Goal: Transaction & Acquisition: Purchase product/service

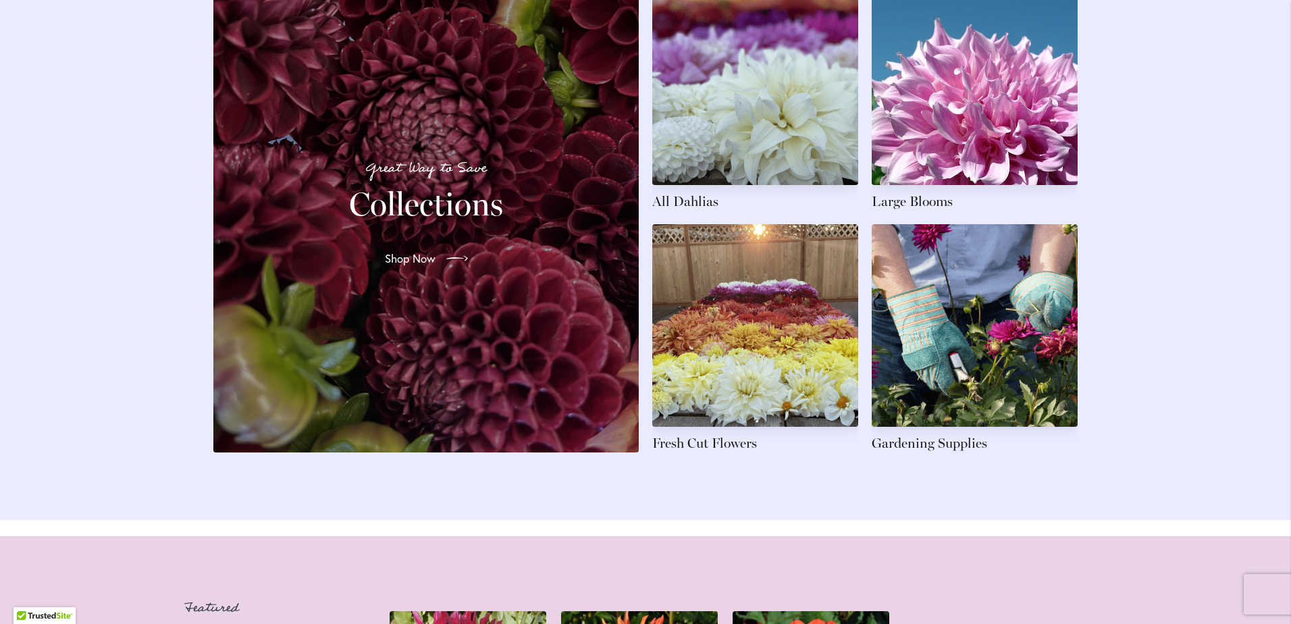
scroll to position [2094, 0]
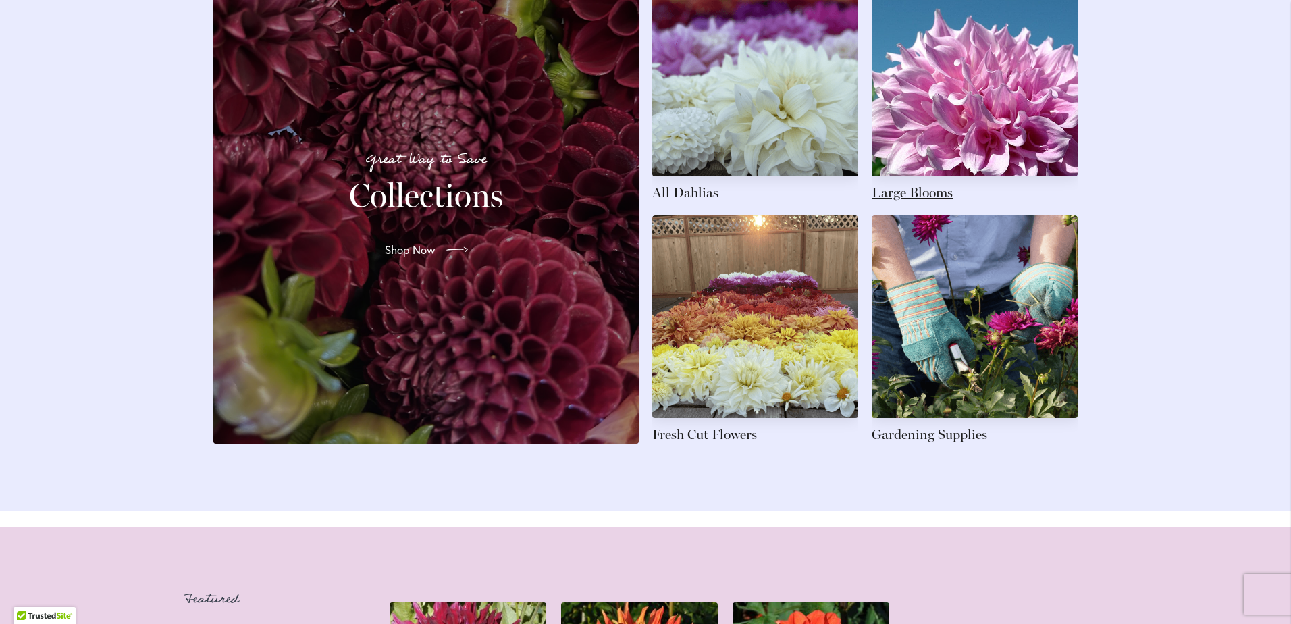
click at [945, 134] on link at bounding box center [975, 88] width 206 height 228
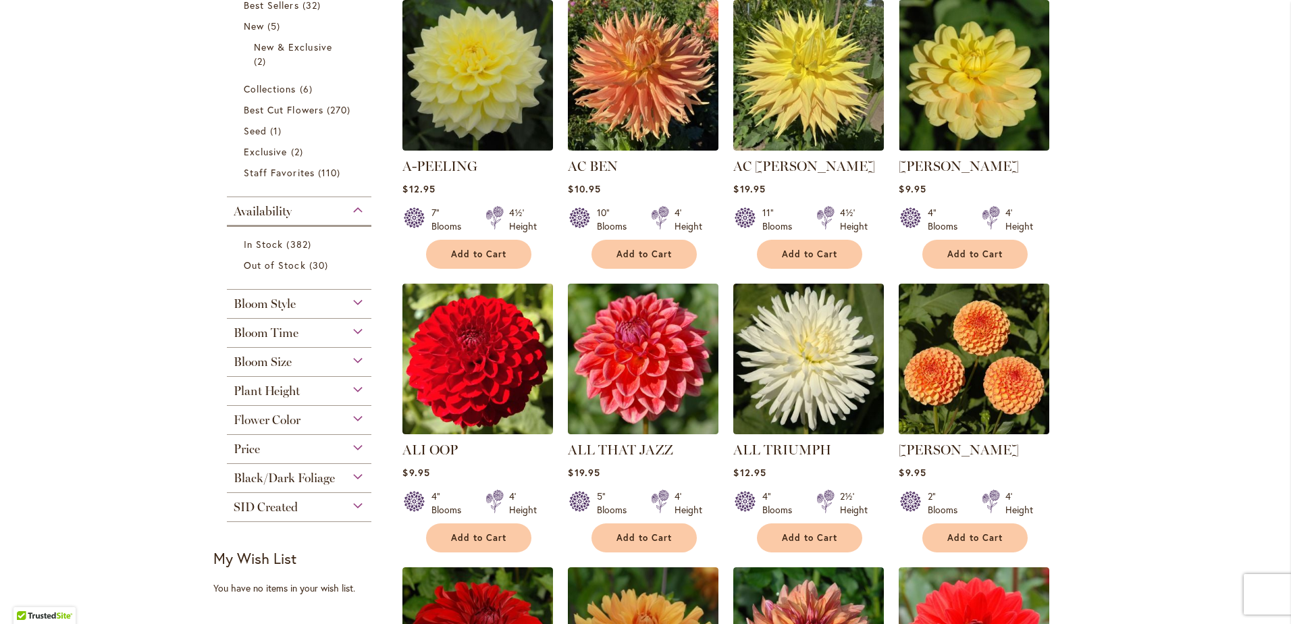
scroll to position [338, 0]
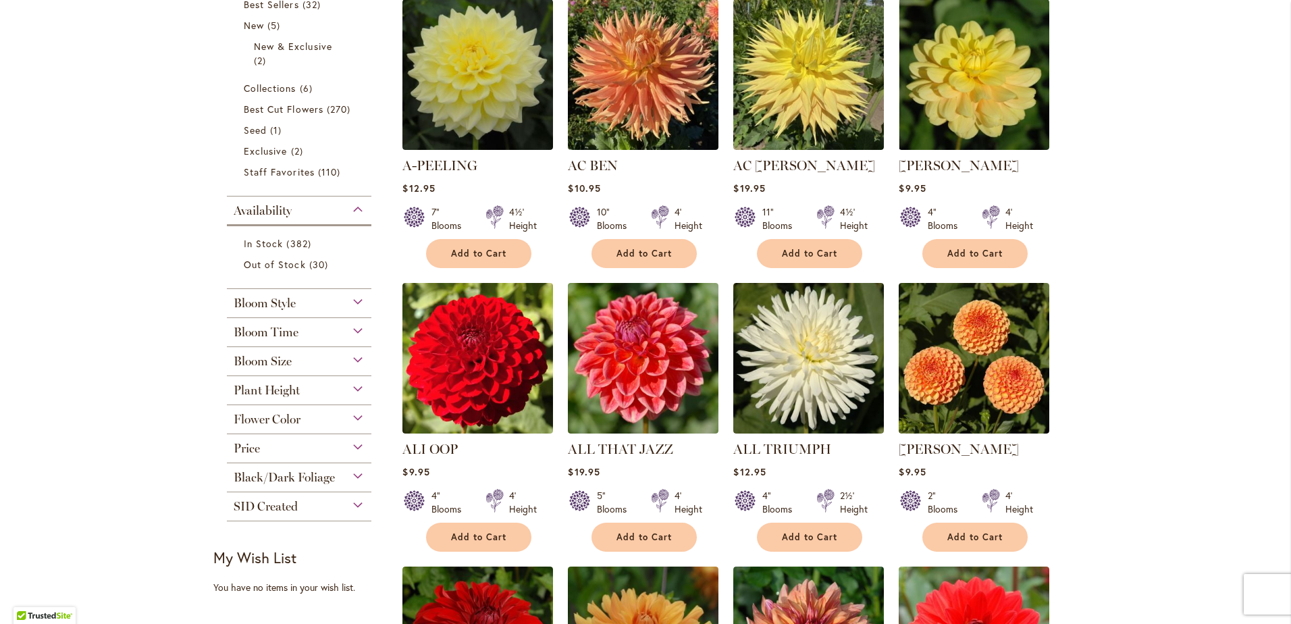
click at [323, 359] on div "Bloom Size" at bounding box center [299, 358] width 145 height 22
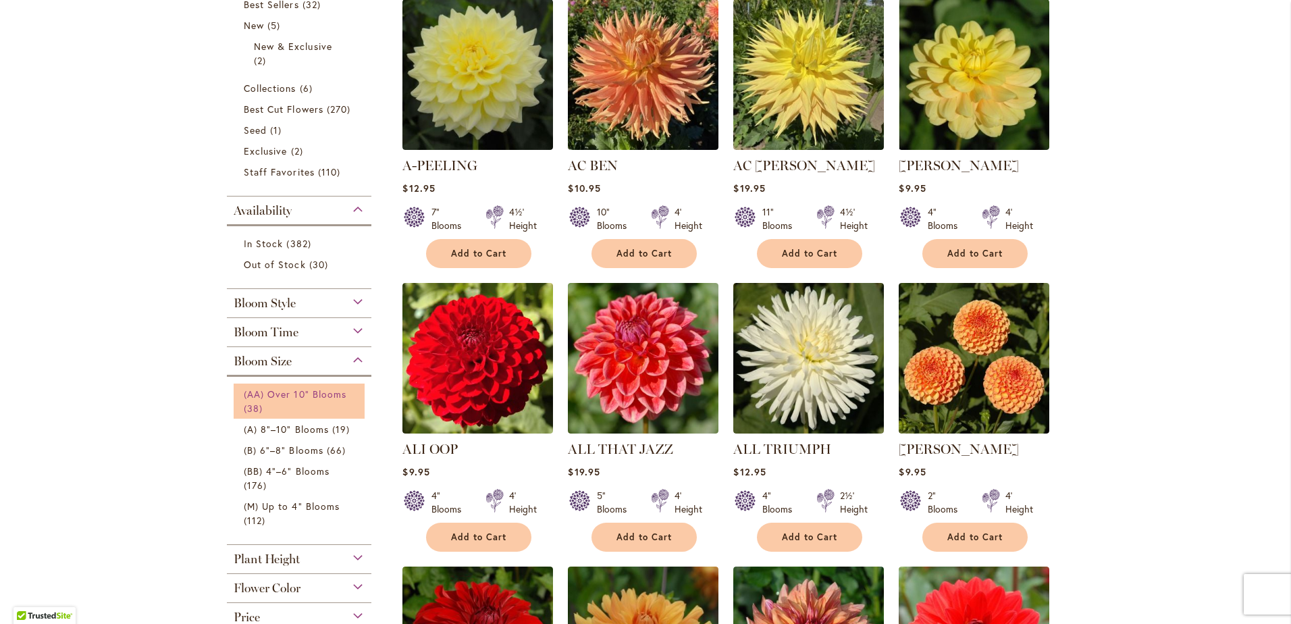
click at [324, 396] on span "(AA) Over 10" Blooms" at bounding box center [295, 394] width 103 height 13
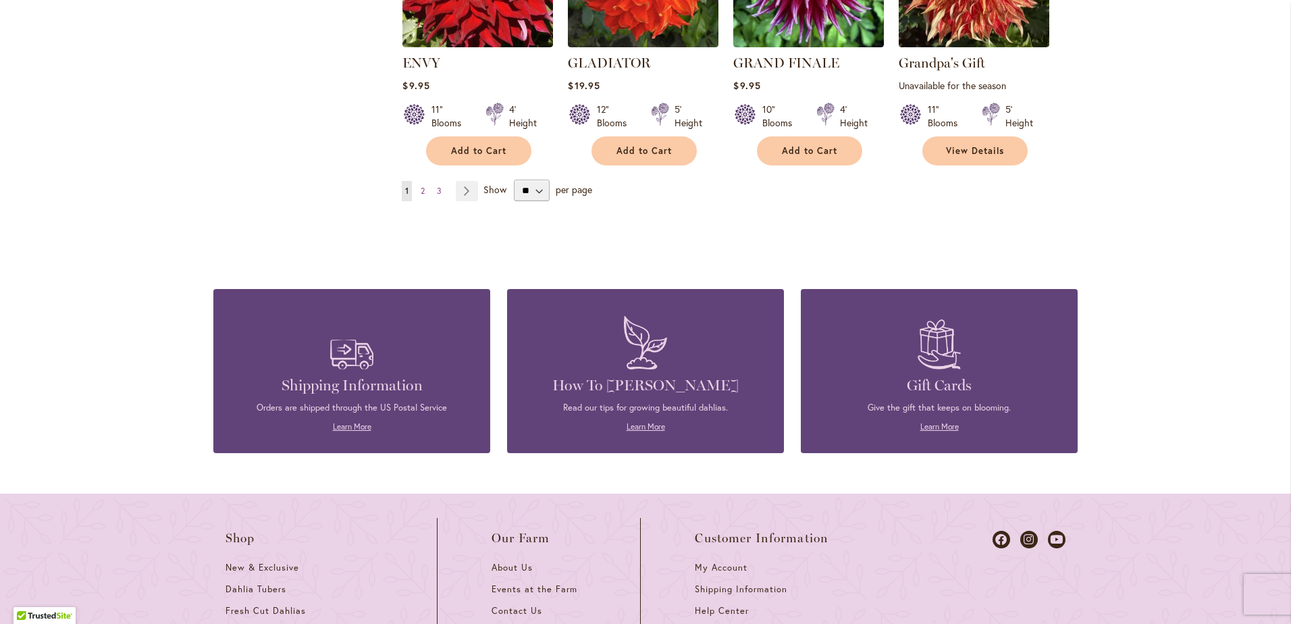
scroll to position [1283, 0]
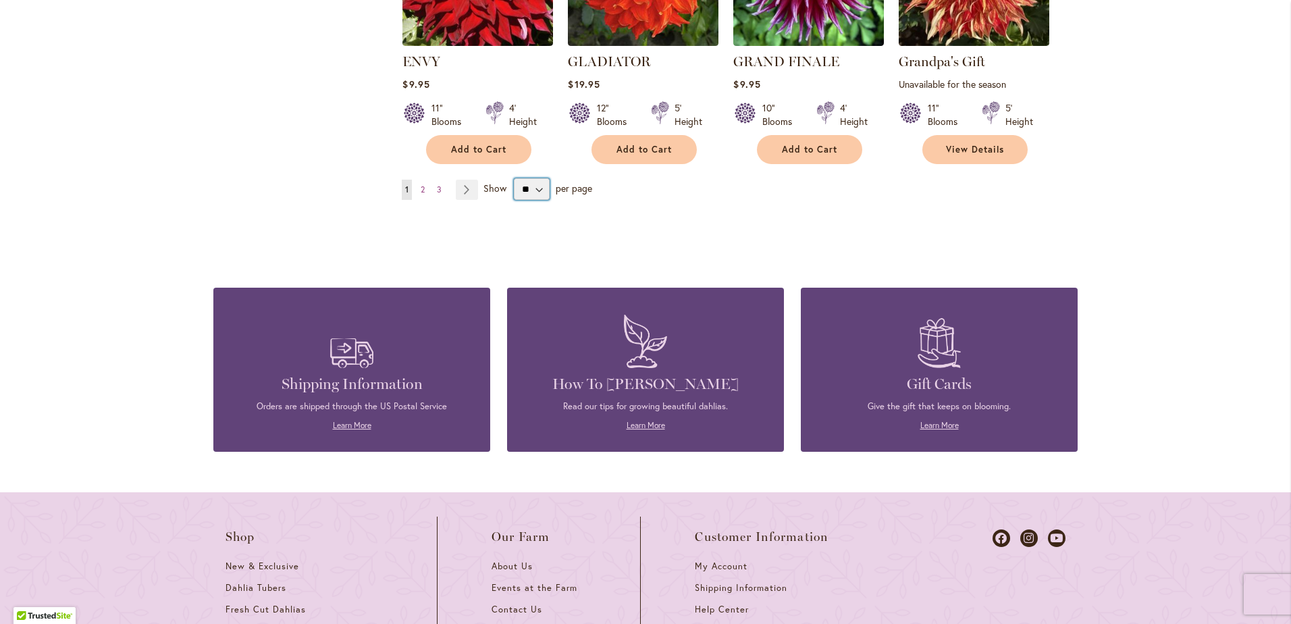
click at [535, 187] on select "** ** ** **" at bounding box center [532, 189] width 36 height 22
select select "**"
click at [514, 178] on select "** ** ** **" at bounding box center [532, 189] width 36 height 22
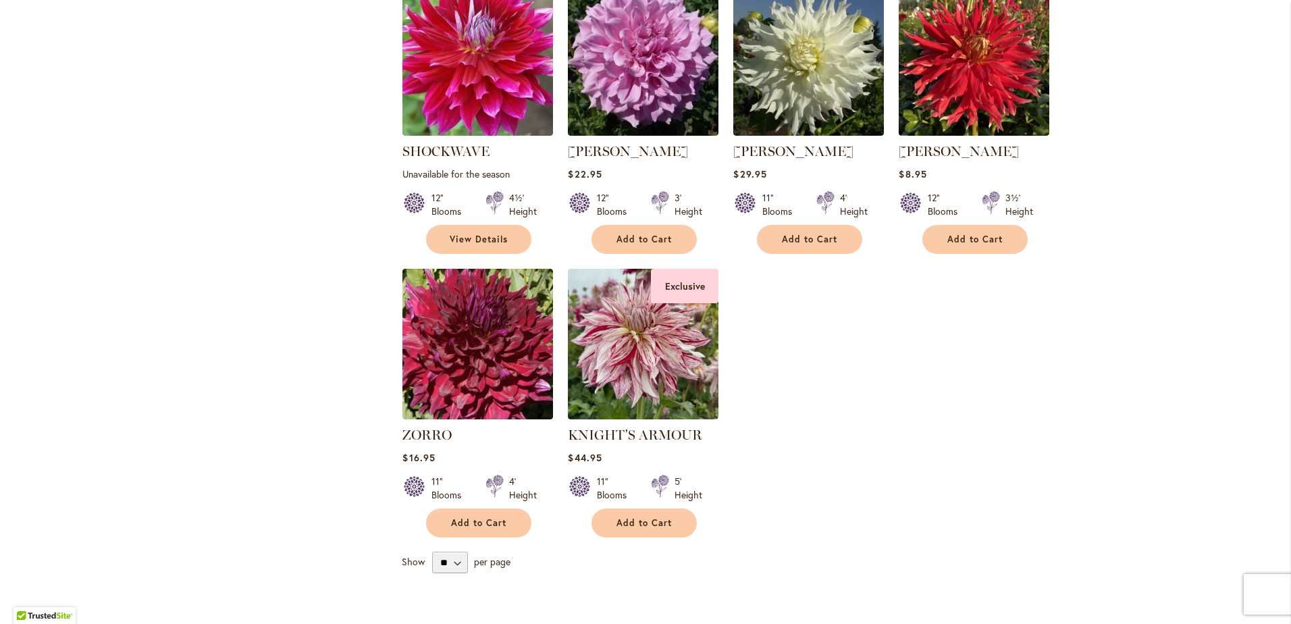
scroll to position [2634, 0]
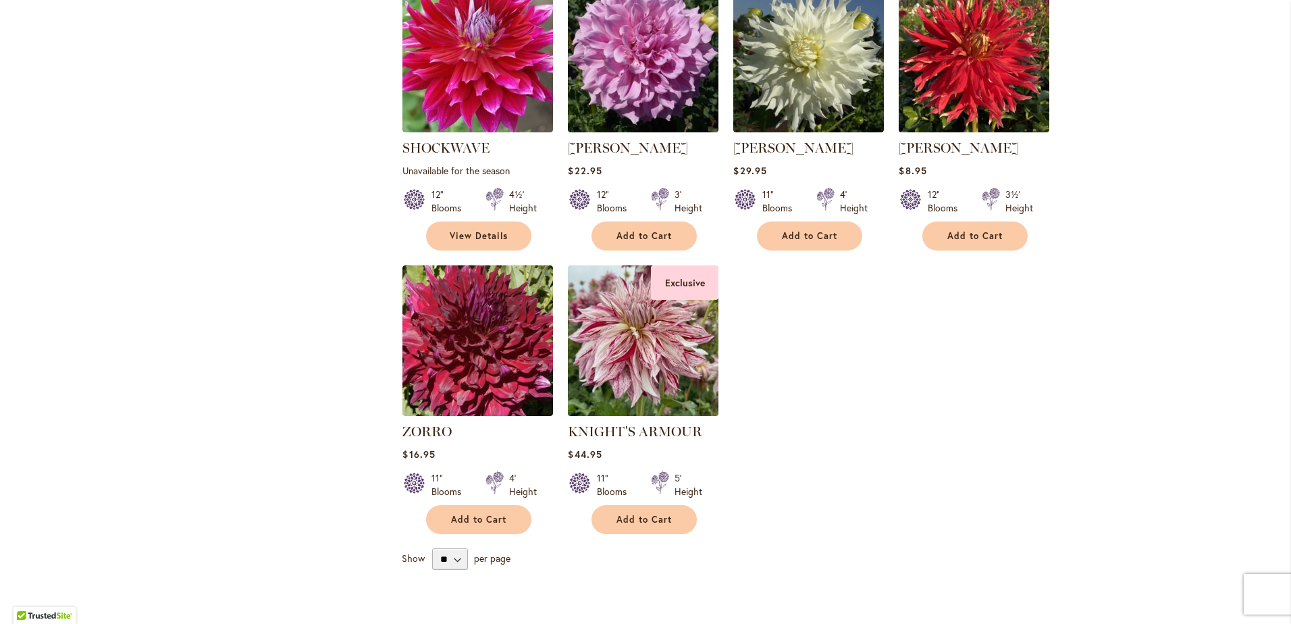
click at [673, 327] on img at bounding box center [644, 340] width 158 height 158
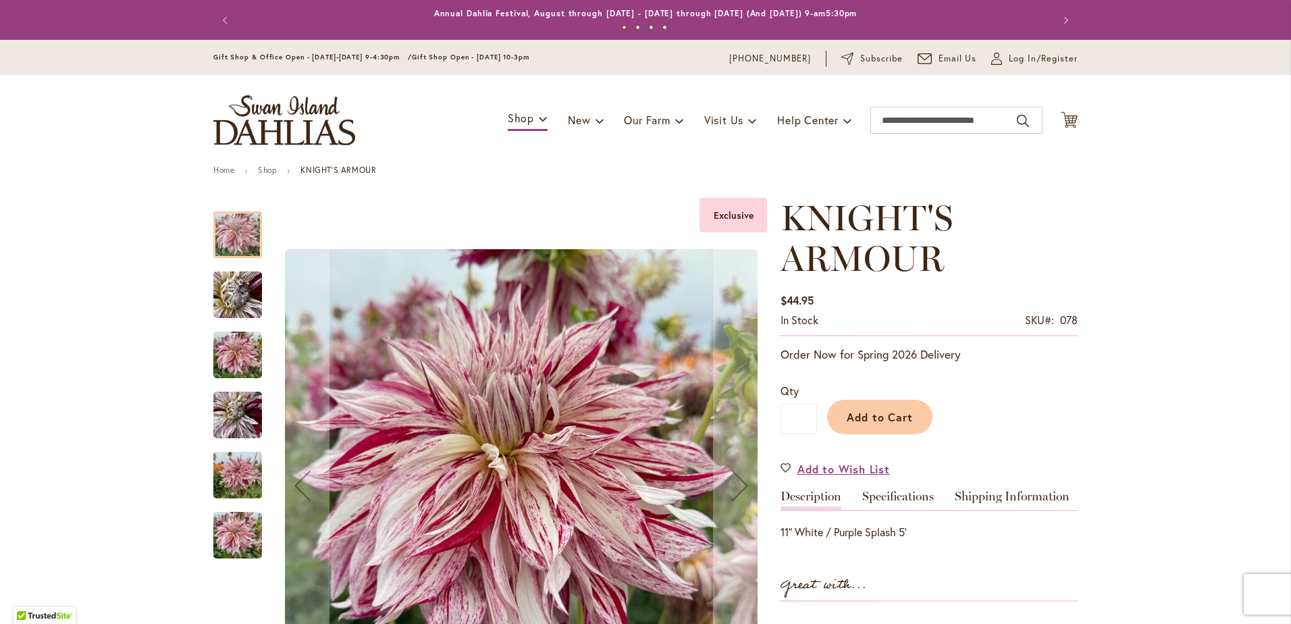
click at [230, 292] on img "KNIGHT'S ARMOUR" at bounding box center [237, 295] width 97 height 73
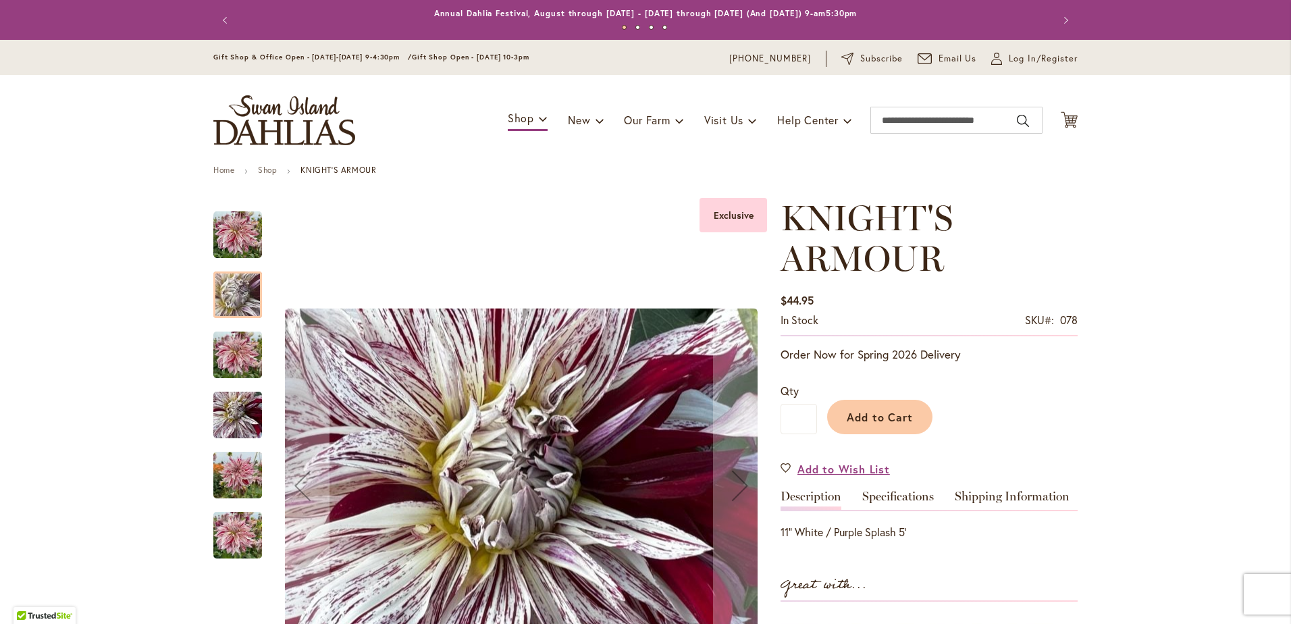
click at [234, 342] on img "KNIGHT'S ARMOUR" at bounding box center [237, 355] width 49 height 65
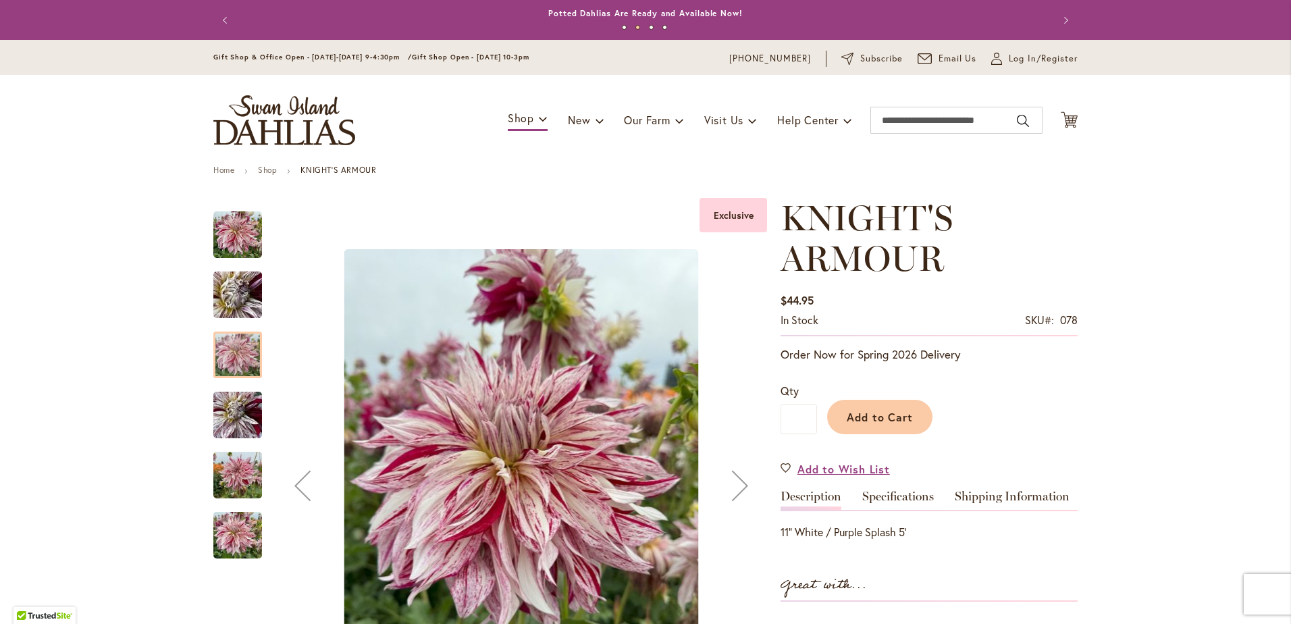
click at [235, 376] on div at bounding box center [237, 355] width 49 height 47
click at [235, 414] on img "KNIGHT'S ARMOUR" at bounding box center [237, 415] width 49 height 65
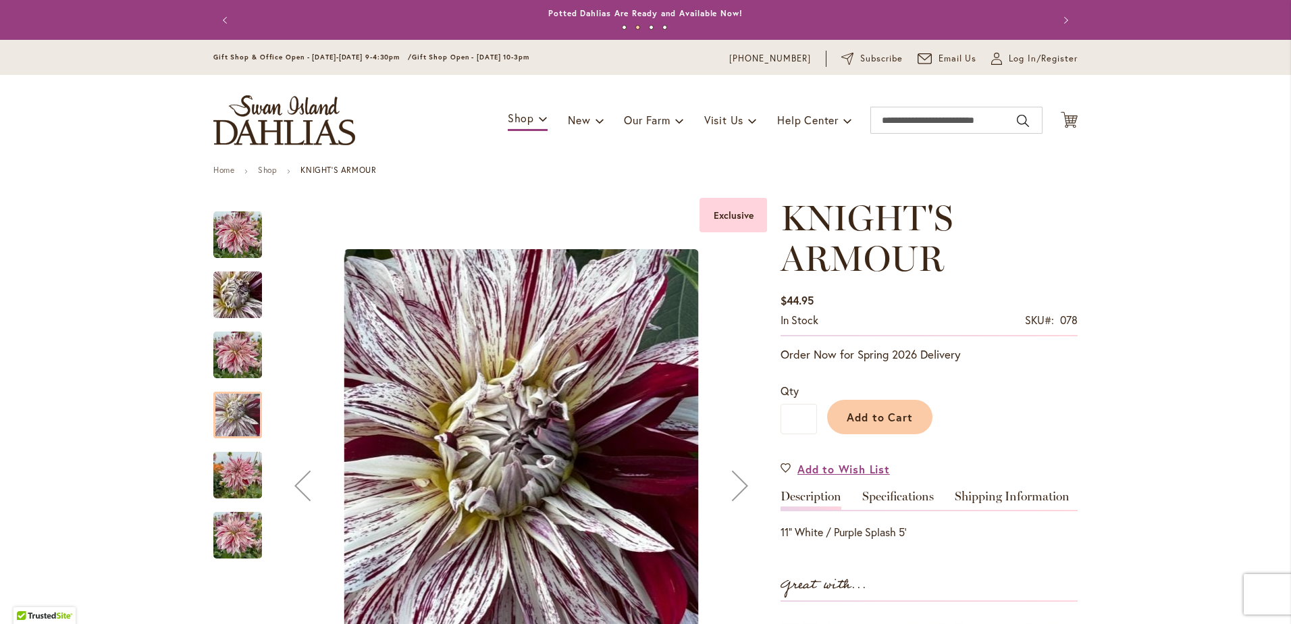
click at [226, 463] on img "KNIGHT'S ARMOUR" at bounding box center [237, 475] width 49 height 65
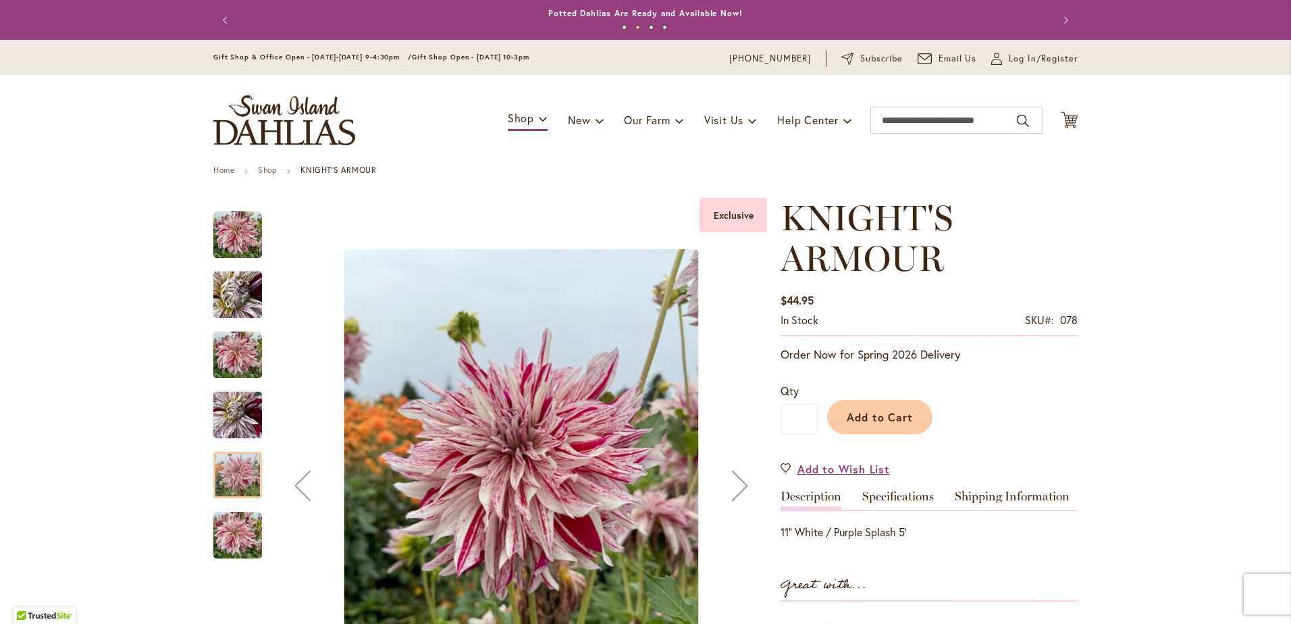
click at [220, 519] on img "KNIGHT'S ARMOUR" at bounding box center [237, 535] width 49 height 65
